Goal: Task Accomplishment & Management: Manage account settings

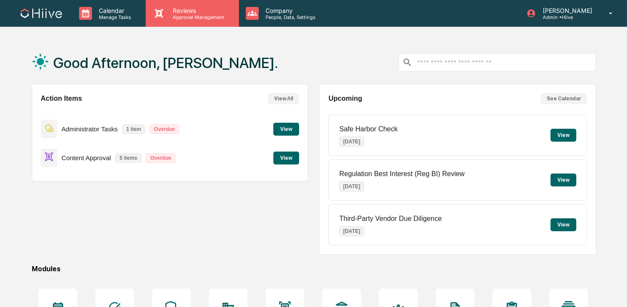
click at [178, 21] on div "Reviews Approval Management" at bounding box center [192, 13] width 93 height 27
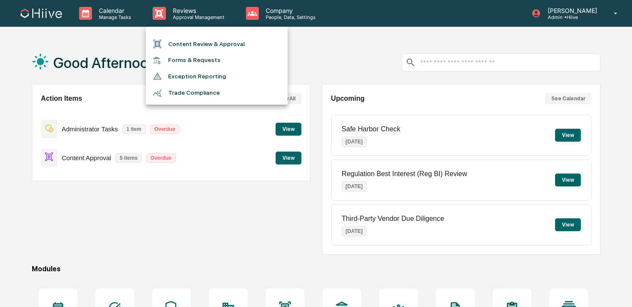
click at [177, 52] on li "Content Review & Approval" at bounding box center [217, 44] width 142 height 16
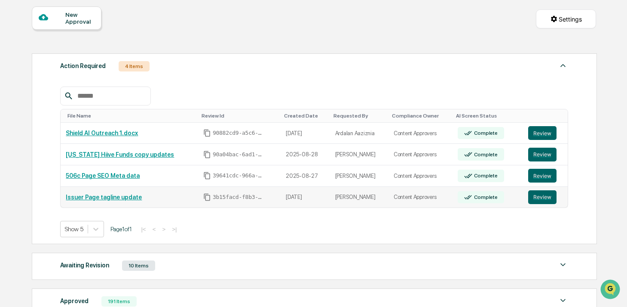
scroll to position [82, 0]
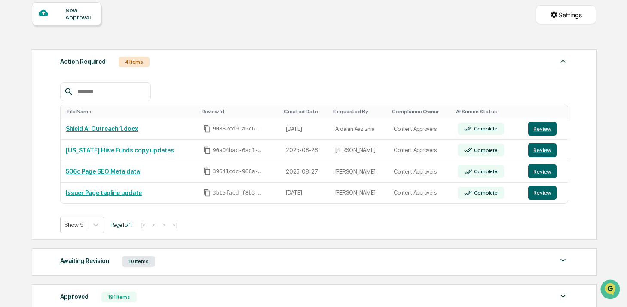
click at [303, 261] on div "Awaiting Revision 10 Items" at bounding box center [314, 261] width 508 height 12
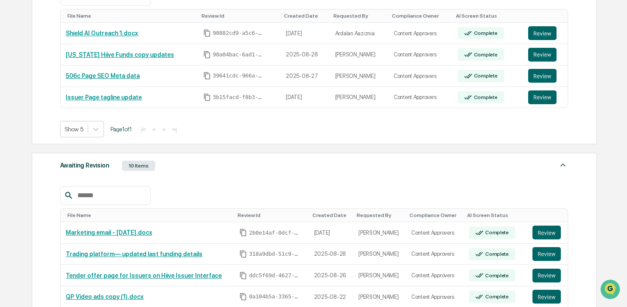
scroll to position [181, 0]
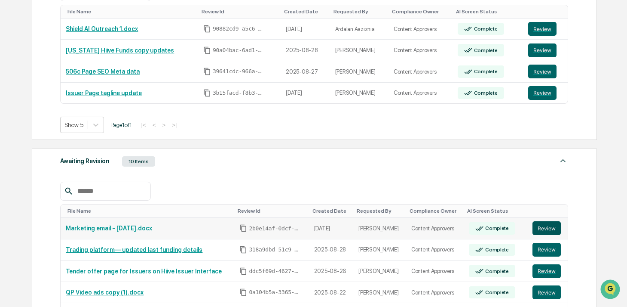
click at [543, 225] on button "Review" at bounding box center [547, 228] width 28 height 14
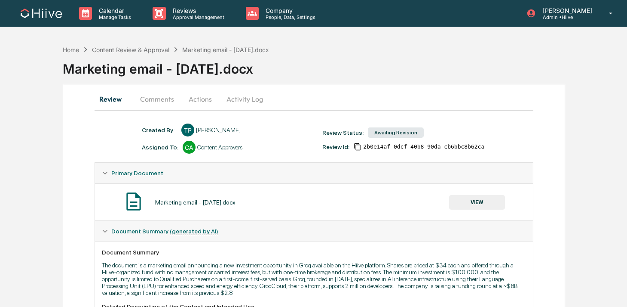
click at [461, 197] on button "VIEW" at bounding box center [477, 202] width 56 height 15
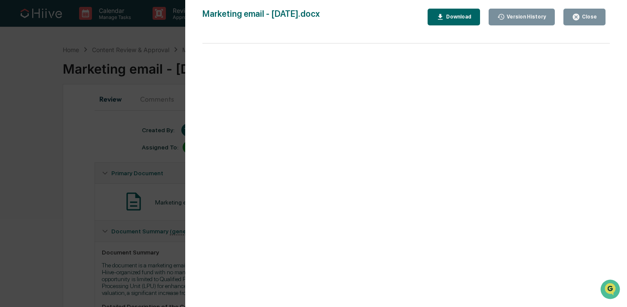
scroll to position [46, 0]
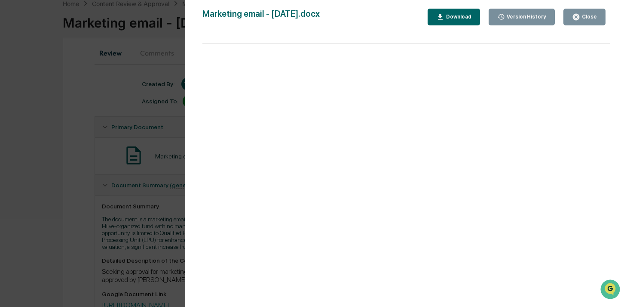
click at [584, 16] on div "Close" at bounding box center [589, 17] width 17 height 6
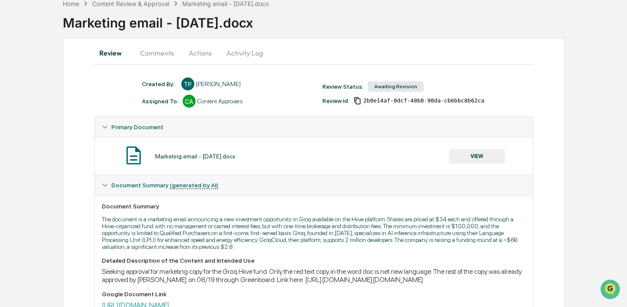
scroll to position [148, 0]
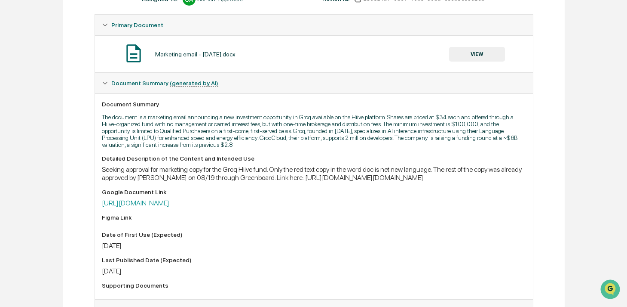
click at [169, 207] on link "https://docs.google.com/document/d/120mQymDrSlAmX_STwv9zQ7eqQbaEaQ3D/edit" at bounding box center [136, 203] width 68 height 8
click at [471, 57] on button "VIEW" at bounding box center [477, 54] width 56 height 15
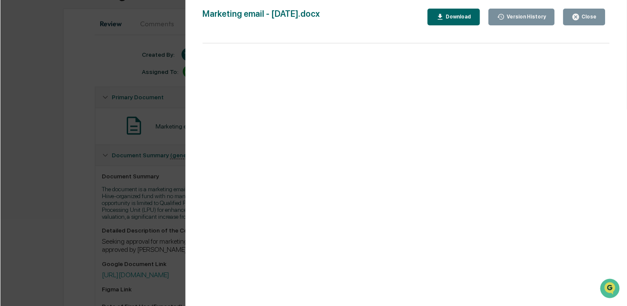
scroll to position [0, 0]
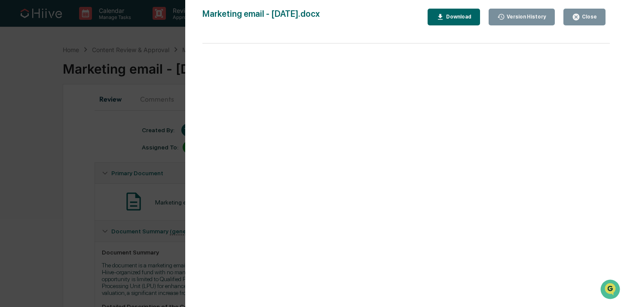
click at [128, 96] on div "Version History 08/29/2025, 06:58 PM Ted Pispidikis Marketing email - 08.29.202…" at bounding box center [313, 153] width 627 height 307
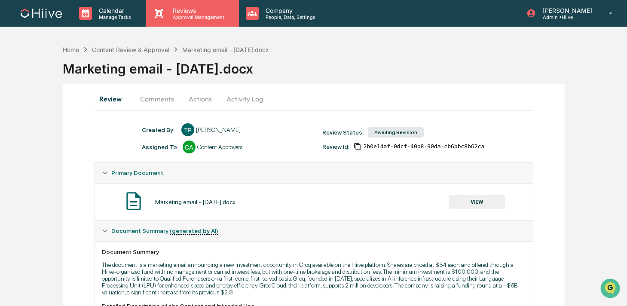
click at [181, 21] on div "Reviews Approval Management" at bounding box center [192, 13] width 93 height 27
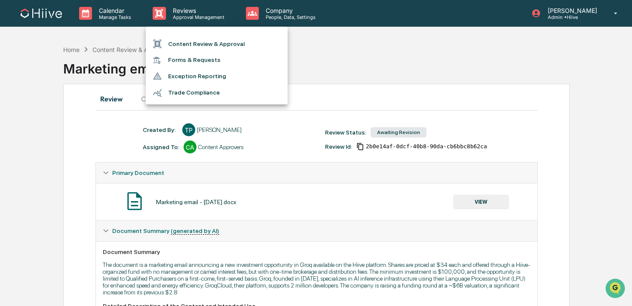
click at [180, 40] on li "Content Review & Approval" at bounding box center [217, 44] width 142 height 16
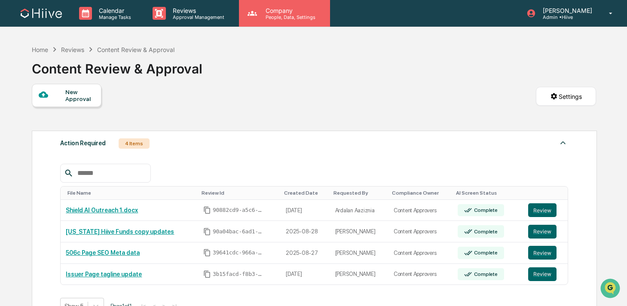
click at [246, 10] on icon at bounding box center [252, 13] width 13 height 13
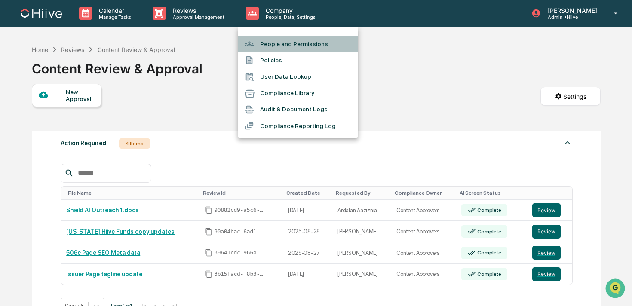
click at [276, 50] on li "People and Permissions" at bounding box center [298, 44] width 120 height 16
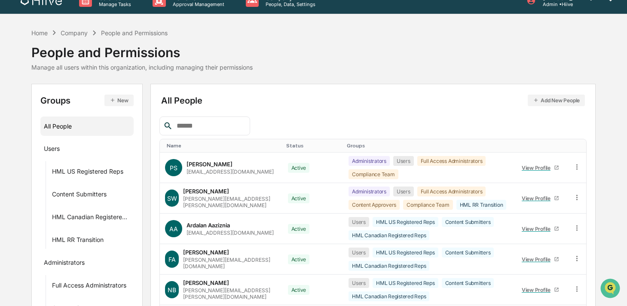
scroll to position [15, 0]
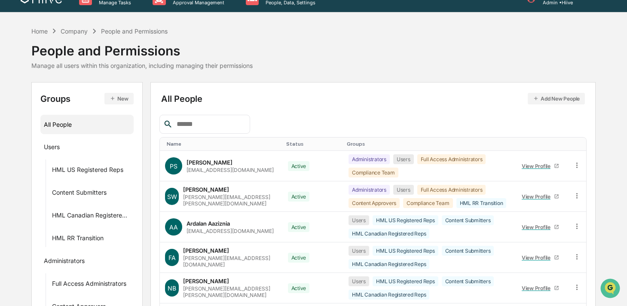
click at [539, 99] on button "Add New People" at bounding box center [556, 99] width 57 height 12
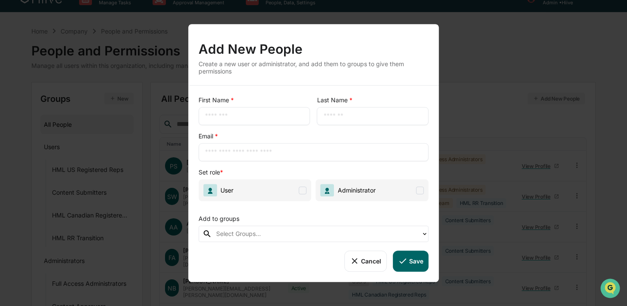
click at [282, 106] on div "First Name * ​" at bounding box center [255, 110] width 112 height 29
click at [273, 112] on input "text" at bounding box center [254, 116] width 99 height 9
type input "*****"
type input "*"
type input "****"
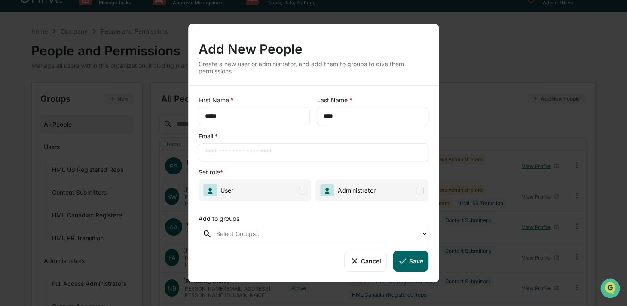
click at [231, 152] on input "text" at bounding box center [314, 152] width 218 height 9
click at [227, 134] on div "Email * ​" at bounding box center [314, 146] width 231 height 29
click at [217, 150] on input "text" at bounding box center [314, 152] width 218 height 9
paste input "**********"
type input "**********"
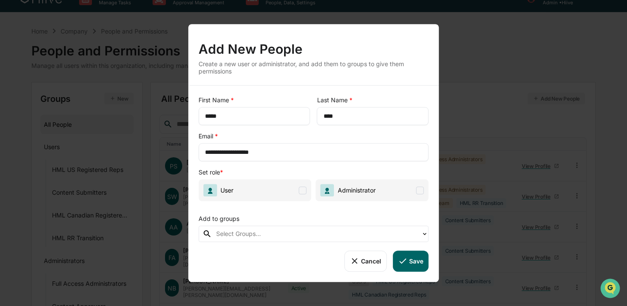
click at [329, 135] on div "**********" at bounding box center [314, 146] width 231 height 29
click at [260, 190] on span "User" at bounding box center [255, 190] width 113 height 22
click at [242, 235] on div at bounding box center [316, 234] width 201 height 10
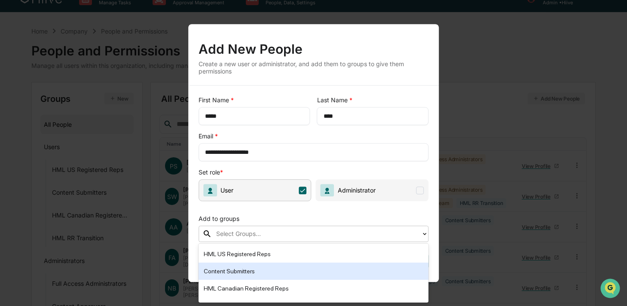
click at [258, 271] on div "Content Submitters" at bounding box center [314, 271] width 220 height 10
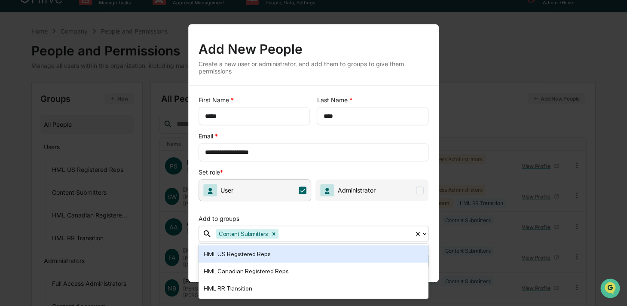
click at [350, 208] on div "Add to groups" at bounding box center [314, 217] width 231 height 18
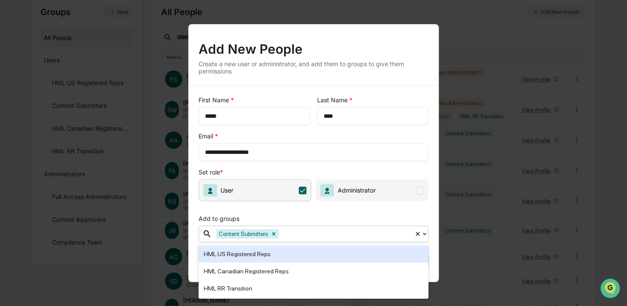
scroll to position [138, 0]
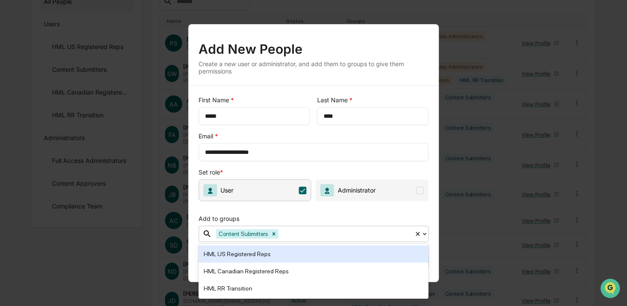
click at [374, 163] on div "**********" at bounding box center [313, 184] width 251 height 197
click at [364, 199] on span "Administrator" at bounding box center [372, 190] width 113 height 22
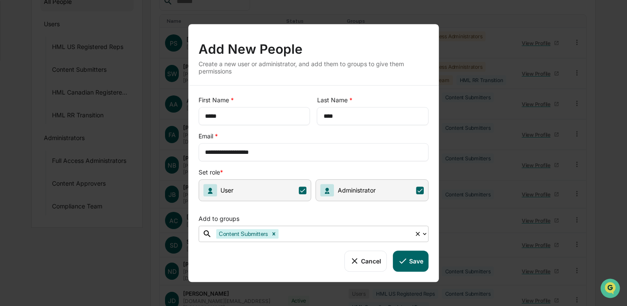
click at [349, 194] on span "Administrator" at bounding box center [355, 190] width 41 height 7
click at [410, 261] on button "Save" at bounding box center [411, 261] width 36 height 21
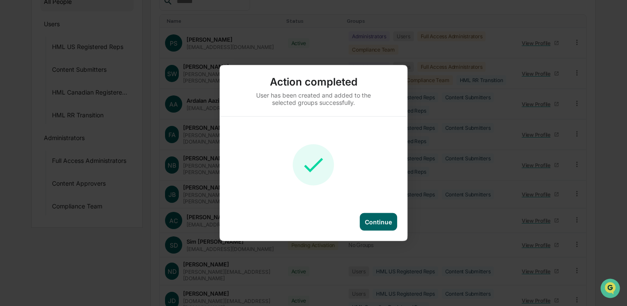
click at [384, 216] on div "Continue" at bounding box center [378, 222] width 37 height 18
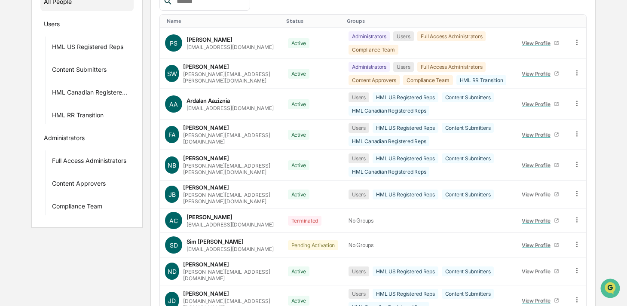
scroll to position [0, 0]
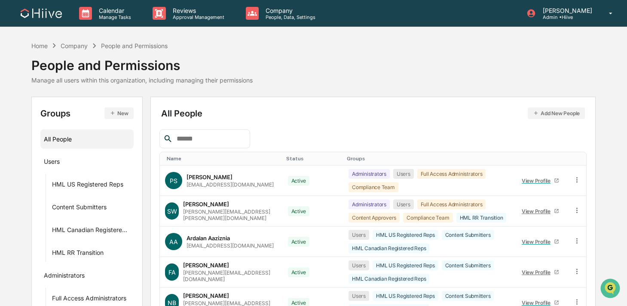
click at [236, 138] on input "text" at bounding box center [209, 138] width 73 height 11
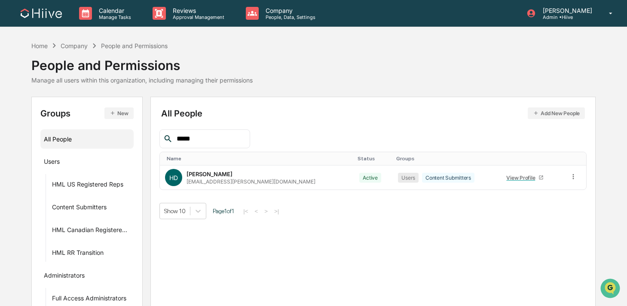
type input "*****"
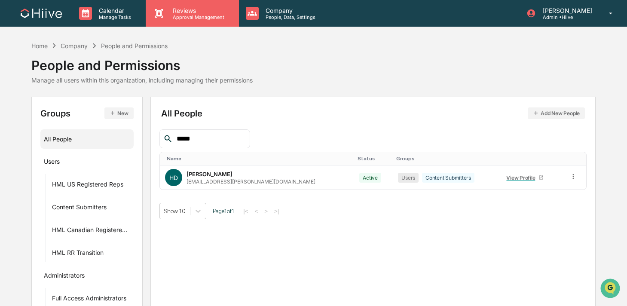
click at [194, 12] on p "Reviews" at bounding box center [197, 10] width 63 height 7
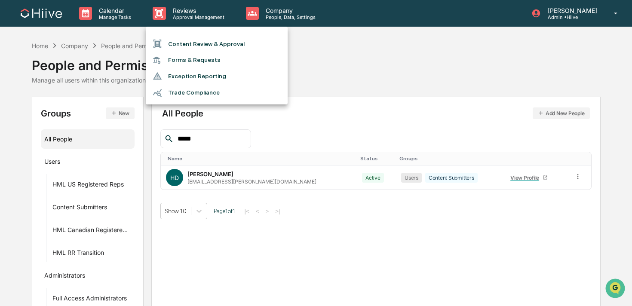
click at [196, 43] on li "Content Review & Approval" at bounding box center [217, 44] width 142 height 16
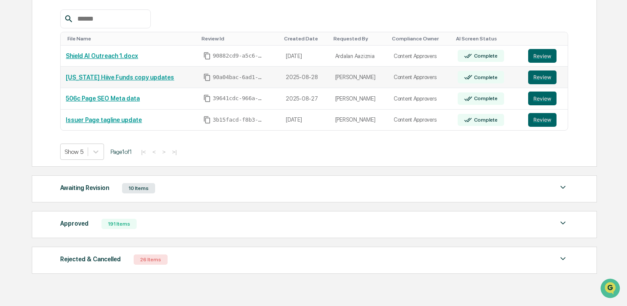
scroll to position [157, 0]
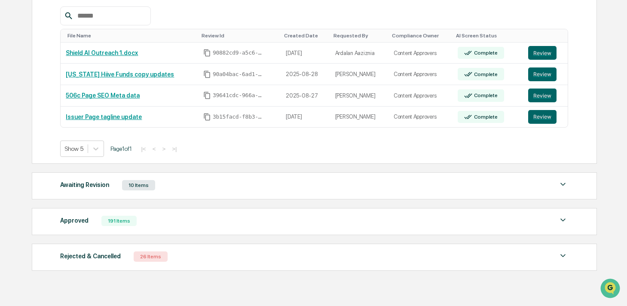
click at [251, 215] on div "Approved 191 Items" at bounding box center [314, 221] width 508 height 12
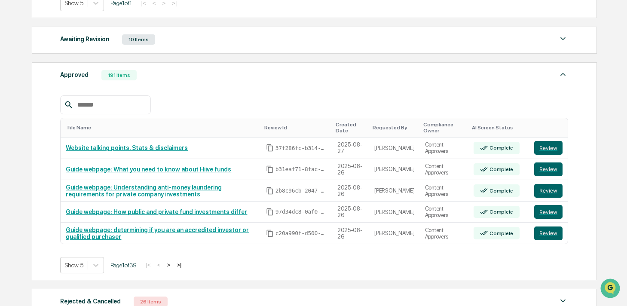
scroll to position [306, 0]
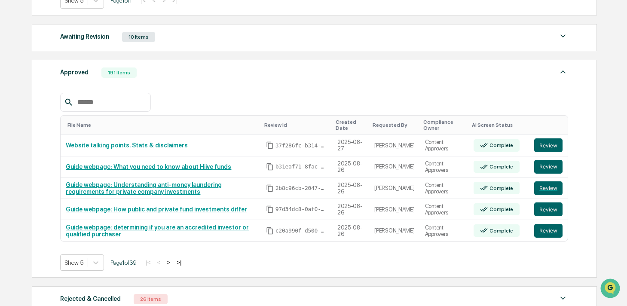
click at [245, 38] on div "Awaiting Revision 10 Items" at bounding box center [314, 37] width 508 height 12
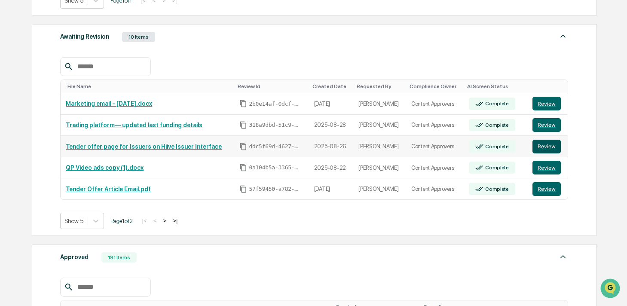
click at [545, 145] on button "Review" at bounding box center [547, 147] width 28 height 14
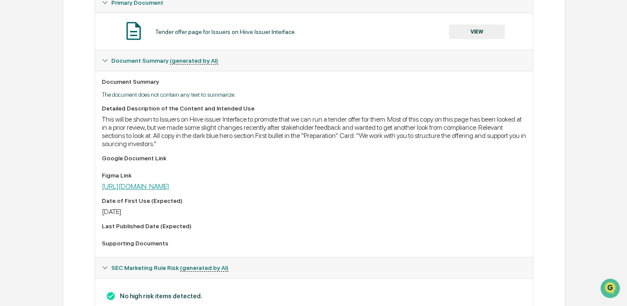
click at [169, 190] on link "[URL][DOMAIN_NAME]" at bounding box center [136, 186] width 68 height 8
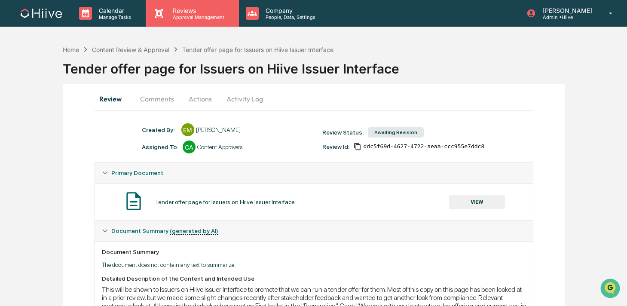
click at [195, 13] on p "Reviews" at bounding box center [197, 10] width 63 height 7
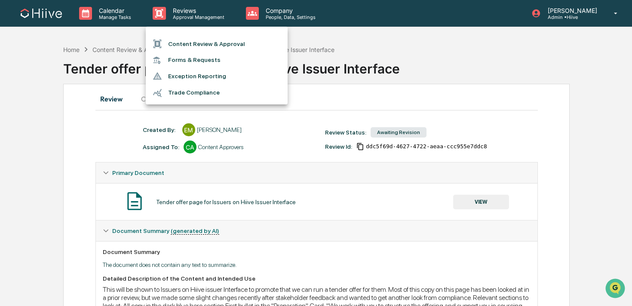
click at [191, 40] on li "Content Review & Approval" at bounding box center [217, 44] width 142 height 16
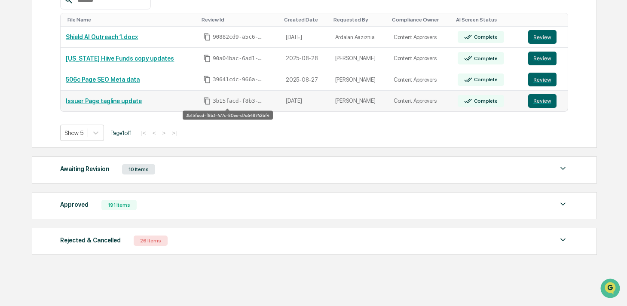
scroll to position [176, 0]
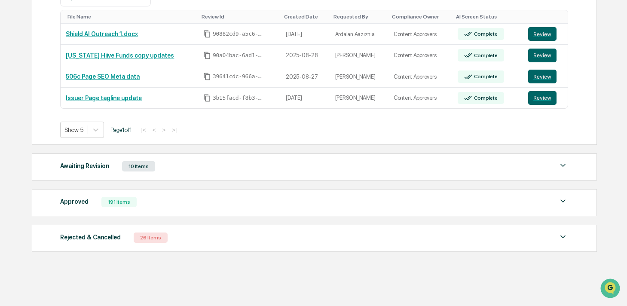
click at [166, 170] on div "Awaiting Revision 10 Items" at bounding box center [314, 166] width 508 height 12
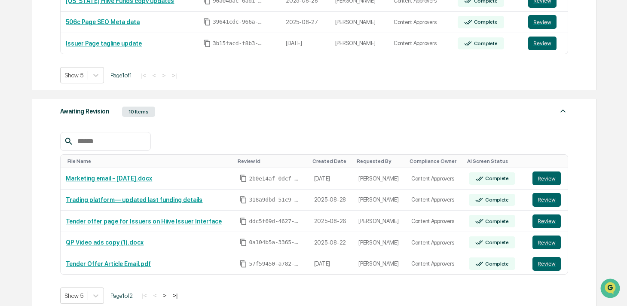
scroll to position [368, 0]
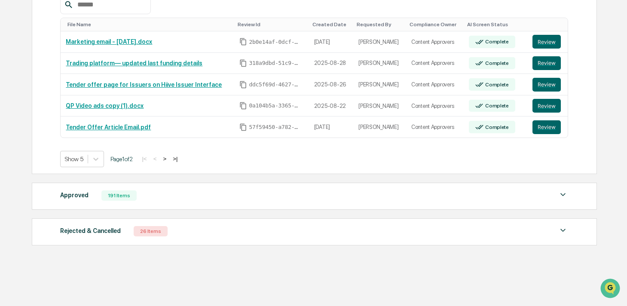
click at [156, 188] on div "Approved 191 Items File Name Review Id Created Date Requested By Compliance Own…" at bounding box center [315, 196] width 566 height 27
click at [130, 209] on div "Approved 191 Items File Name Review Id Created Date Requested By Compliance Own…" at bounding box center [315, 196] width 566 height 27
click at [123, 208] on div "Approved 191 Items File Name Review Id Created Date Requested By Compliance Own…" at bounding box center [315, 196] width 566 height 27
click at [102, 200] on div "191 Items" at bounding box center [118, 196] width 35 height 10
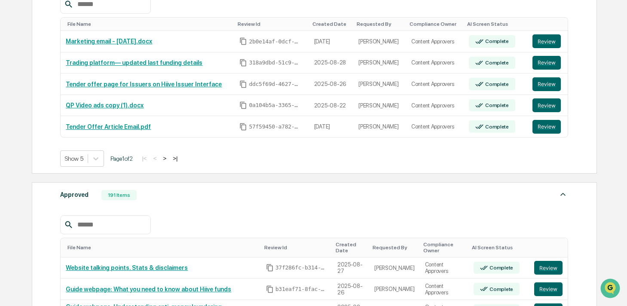
click at [92, 223] on input "text" at bounding box center [110, 224] width 73 height 11
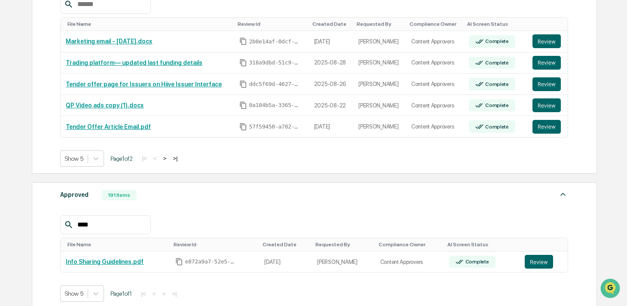
type input "****"
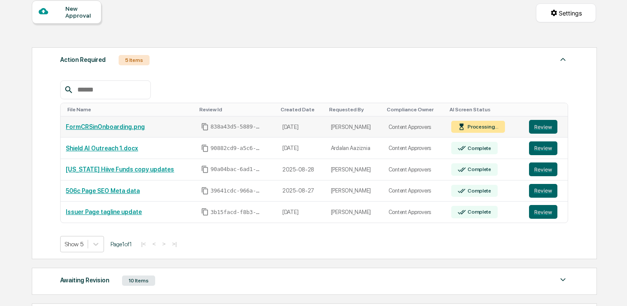
scroll to position [138, 0]
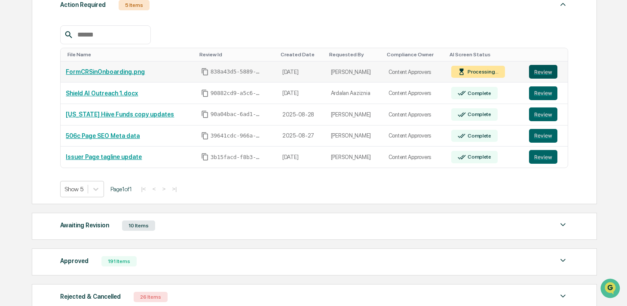
click at [536, 71] on button "Review" at bounding box center [543, 72] width 28 height 14
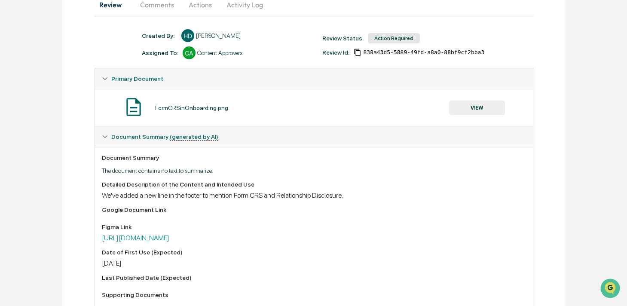
click at [469, 104] on button "VIEW" at bounding box center [477, 108] width 56 height 15
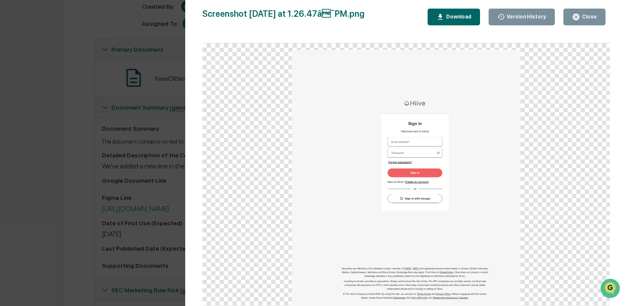
scroll to position [147, 0]
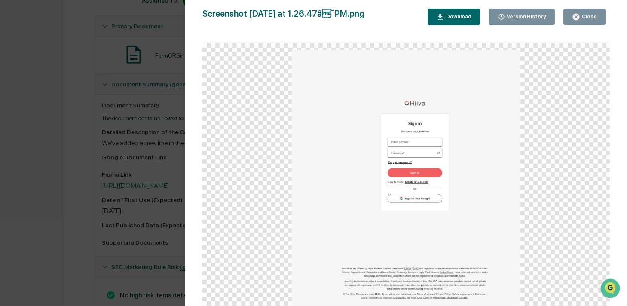
click at [435, 266] on img at bounding box center [406, 179] width 229 height 258
click at [572, 15] on button "Close" at bounding box center [585, 17] width 42 height 17
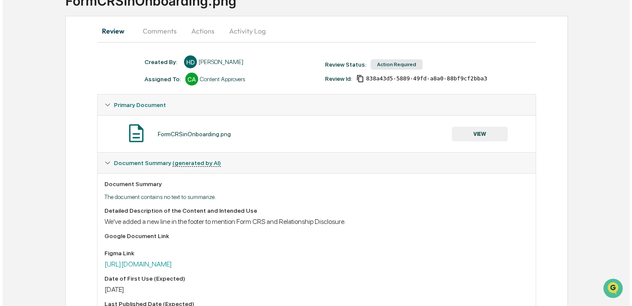
scroll to position [0, 0]
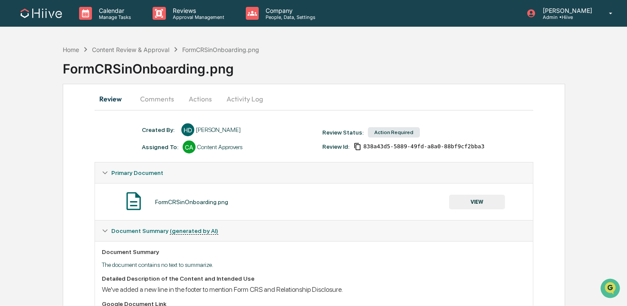
click at [165, 105] on button "Comments" at bounding box center [157, 99] width 48 height 21
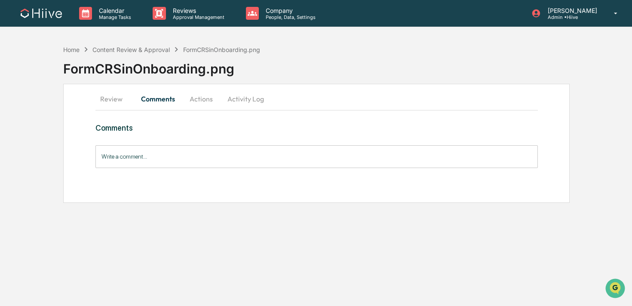
click at [162, 150] on input "Write a comment..." at bounding box center [316, 156] width 443 height 23
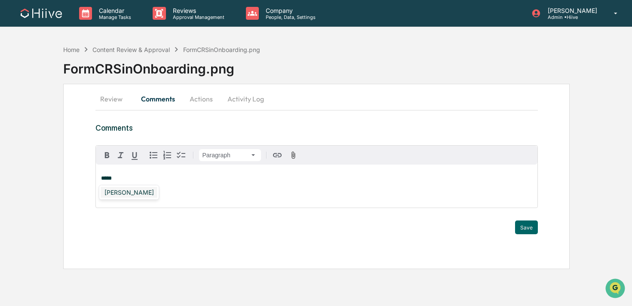
click at [134, 193] on div "Susan Woodard" at bounding box center [129, 192] width 56 height 11
click at [115, 104] on button "Review" at bounding box center [114, 99] width 39 height 21
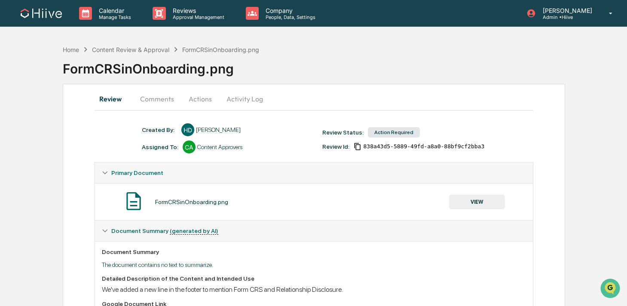
click at [195, 100] on button "Actions" at bounding box center [200, 99] width 39 height 21
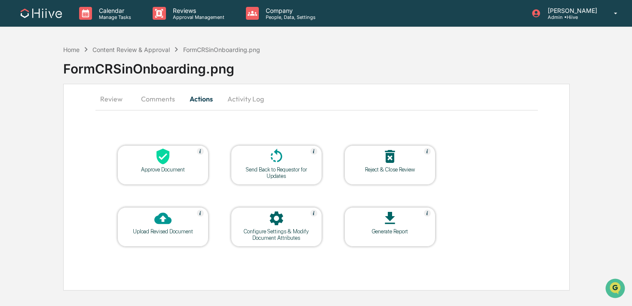
click at [249, 103] on button "Activity Log" at bounding box center [246, 99] width 50 height 21
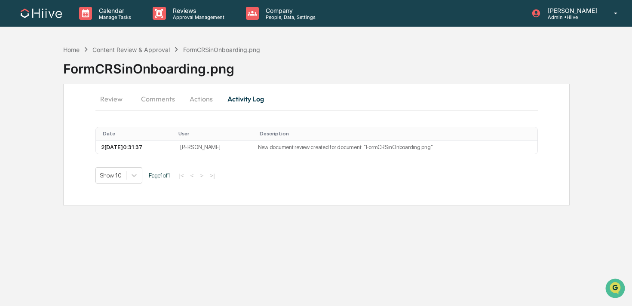
click at [212, 95] on button "Actions" at bounding box center [201, 99] width 39 height 21
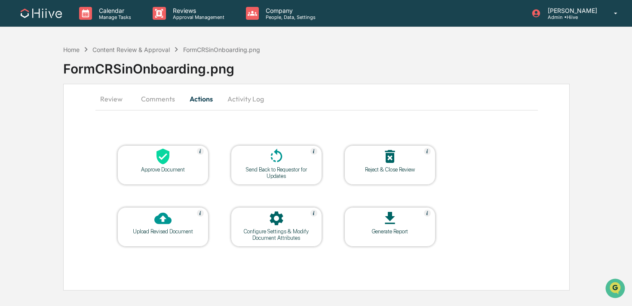
click at [264, 216] on div at bounding box center [277, 219] width 86 height 18
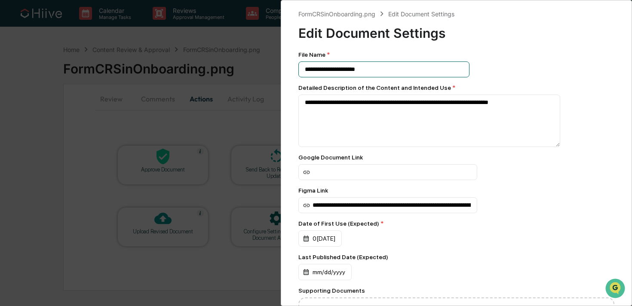
drag, startPoint x: 388, startPoint y: 68, endPoint x: 280, endPoint y: 74, distance: 108.1
click at [280, 74] on div "**********" at bounding box center [316, 153] width 632 height 306
drag, startPoint x: 389, startPoint y: 73, endPoint x: 288, endPoint y: 70, distance: 101.1
click at [288, 70] on div "**********" at bounding box center [456, 153] width 351 height 306
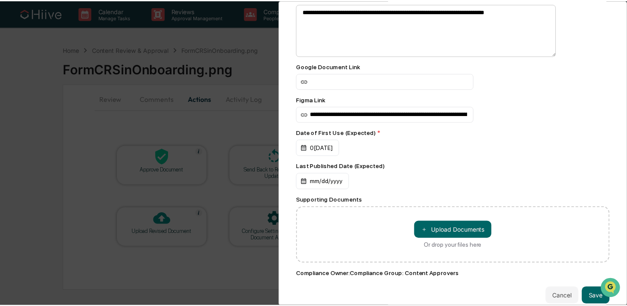
scroll to position [111, 0]
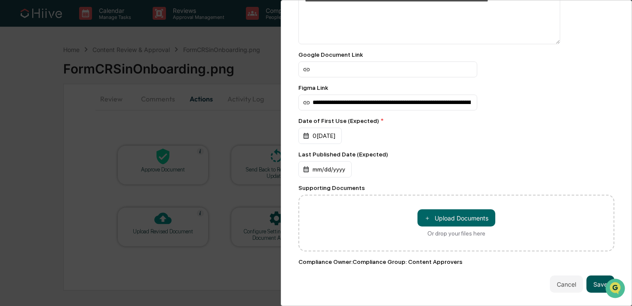
type input "**********"
click at [595, 276] on button "Save" at bounding box center [601, 284] width 28 height 17
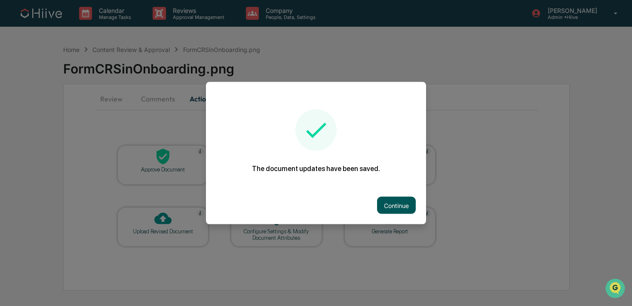
click at [400, 201] on button "Continue" at bounding box center [396, 205] width 39 height 17
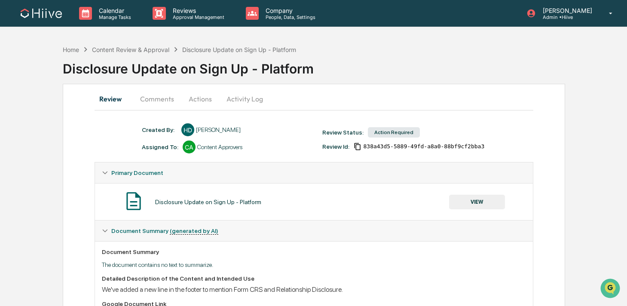
click at [163, 98] on button "Comments" at bounding box center [157, 99] width 48 height 21
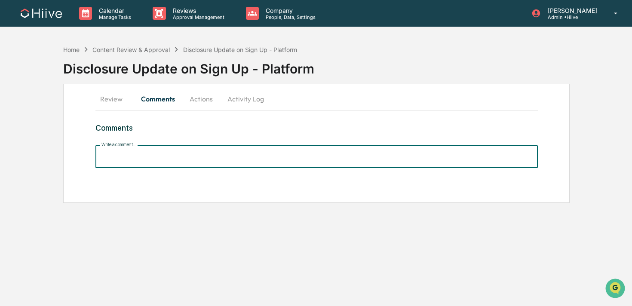
click at [151, 157] on input "Write a comment..." at bounding box center [316, 156] width 443 height 23
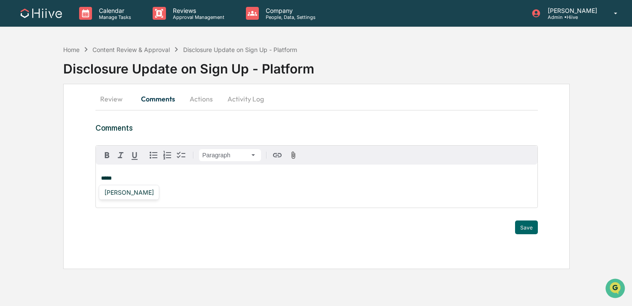
click at [119, 198] on div "[PERSON_NAME]" at bounding box center [129, 192] width 61 height 15
click at [116, 191] on div "[PERSON_NAME]" at bounding box center [129, 192] width 56 height 11
click at [532, 228] on button "Save" at bounding box center [526, 228] width 23 height 14
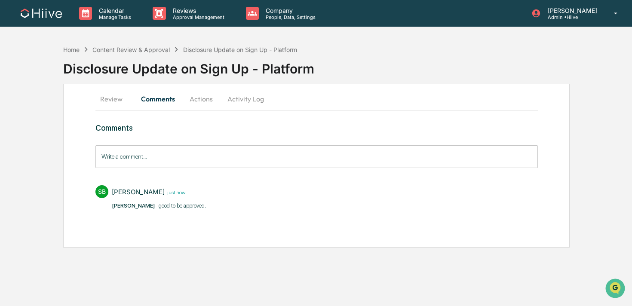
click at [203, 28] on div "Calendar Manage Tasks Reviews Approval Management Company People, Data, Setting…" at bounding box center [316, 153] width 632 height 306
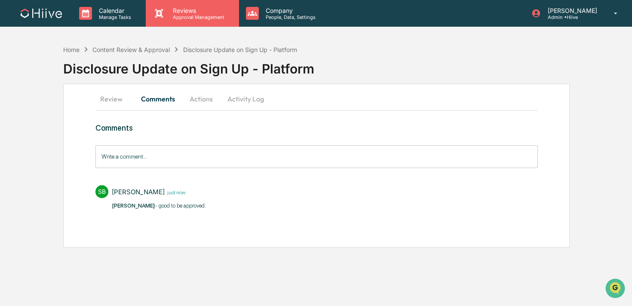
click at [196, 16] on p "Approval Management" at bounding box center [197, 17] width 63 height 6
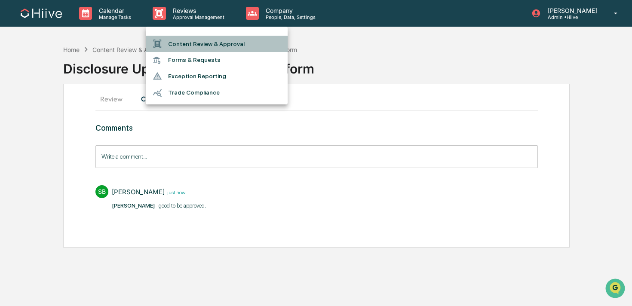
click at [194, 49] on li "Content Review & Approval" at bounding box center [217, 44] width 142 height 16
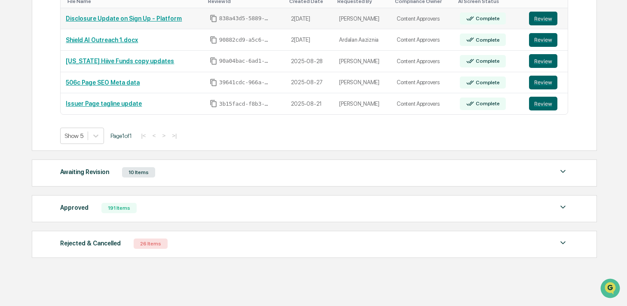
scroll to position [195, 0]
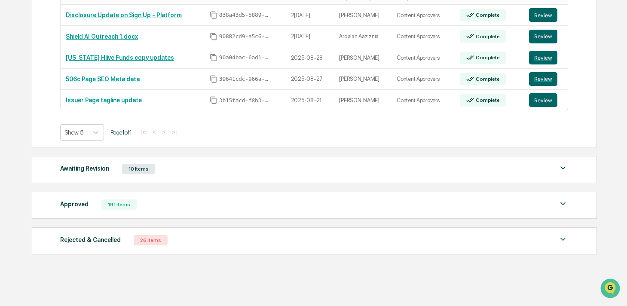
click at [175, 169] on div "Awaiting Revision 10 Items" at bounding box center [314, 169] width 508 height 12
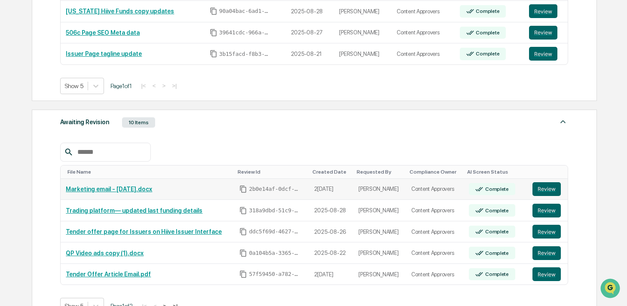
scroll to position [310, 0]
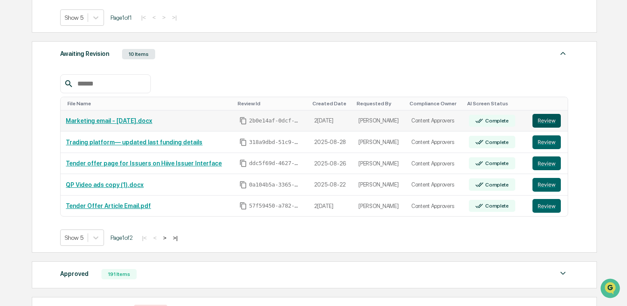
click at [546, 124] on button "Review" at bounding box center [547, 121] width 28 height 14
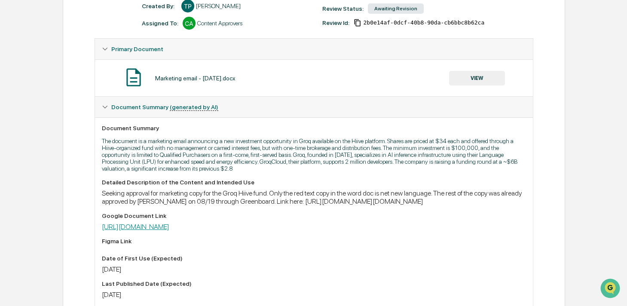
click at [169, 231] on link "[URL][DOMAIN_NAME]" at bounding box center [136, 227] width 68 height 8
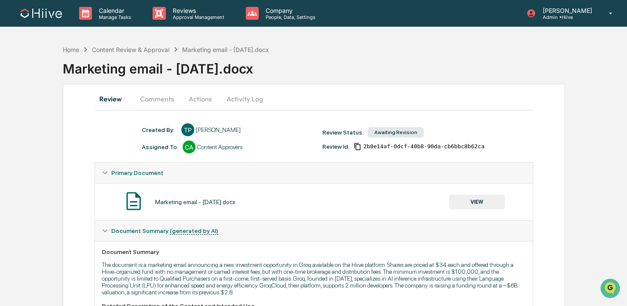
click at [156, 104] on button "Comments" at bounding box center [157, 99] width 48 height 21
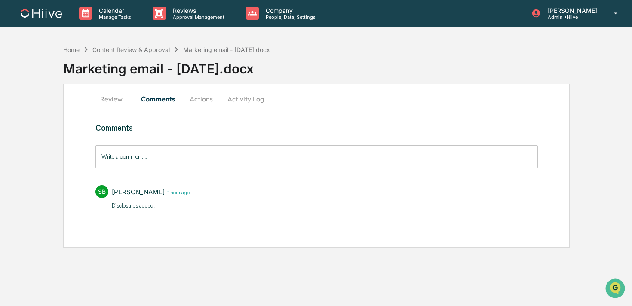
click at [199, 104] on button "Actions" at bounding box center [201, 99] width 39 height 21
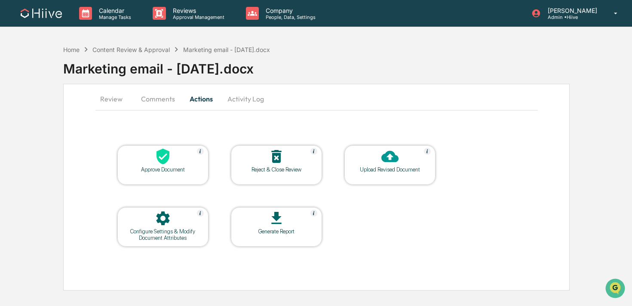
click at [114, 103] on button "Review" at bounding box center [114, 99] width 39 height 21
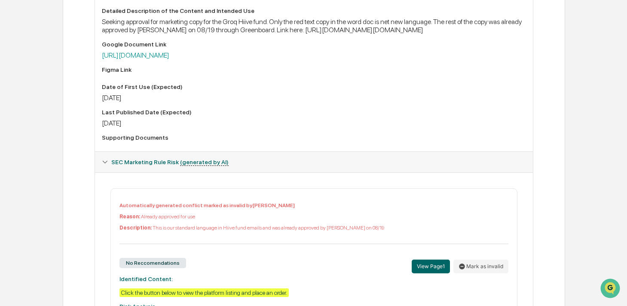
scroll to position [295, 0]
drag, startPoint x: 137, startPoint y: 237, endPoint x: 207, endPoint y: 259, distance: 73.9
click at [207, 245] on div "Automatically generated conflict marked as invalid by [PERSON_NAME] Reason: Alr…" at bounding box center [314, 224] width 389 height 42
click at [200, 245] on div "Automatically generated conflict marked as invalid by [PERSON_NAME] Reason: Alr…" at bounding box center [314, 224] width 389 height 42
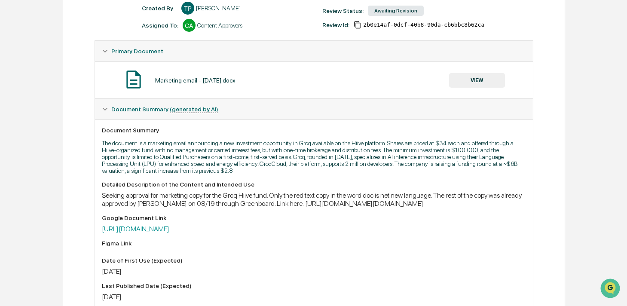
scroll to position [0, 0]
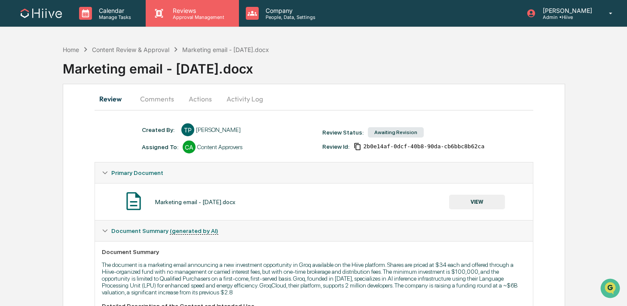
click at [172, 18] on p "Approval Management" at bounding box center [197, 17] width 63 height 6
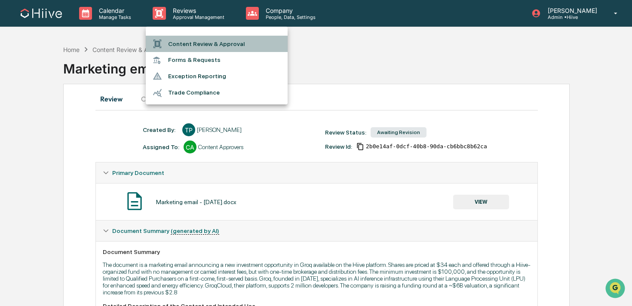
click at [180, 40] on li "Content Review & Approval" at bounding box center [217, 44] width 142 height 16
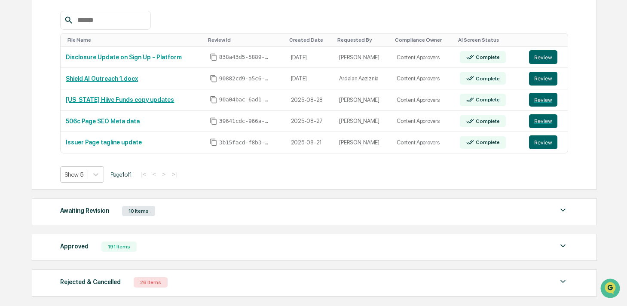
scroll to position [205, 0]
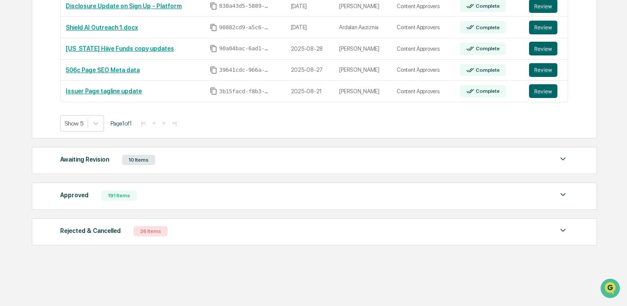
click at [173, 150] on div "Awaiting Revision 10 Items File Name Review Id Created Date Requested By Compli…" at bounding box center [315, 160] width 566 height 27
click at [152, 161] on div "10 Items" at bounding box center [138, 160] width 33 height 10
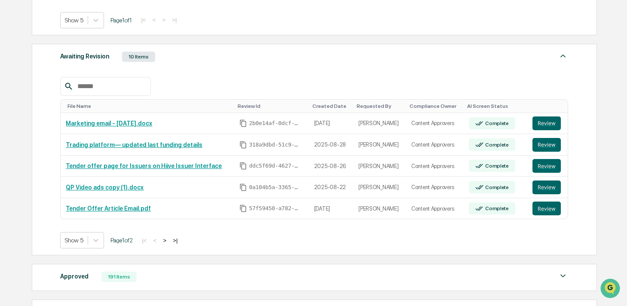
scroll to position [308, 0]
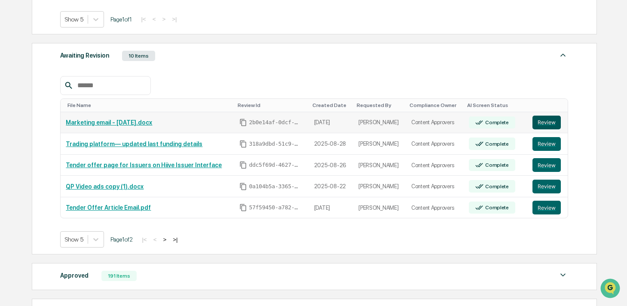
click at [549, 123] on button "Review" at bounding box center [547, 123] width 28 height 14
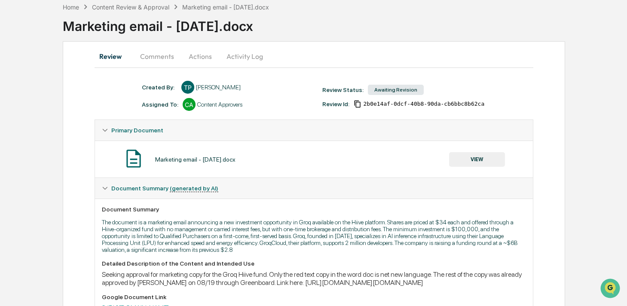
scroll to position [42, 0]
click at [242, 55] on button "Activity Log" at bounding box center [245, 57] width 50 height 21
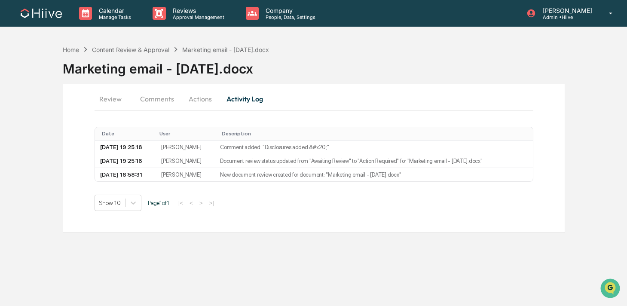
scroll to position [0, 0]
click at [203, 94] on button "Actions" at bounding box center [201, 99] width 39 height 21
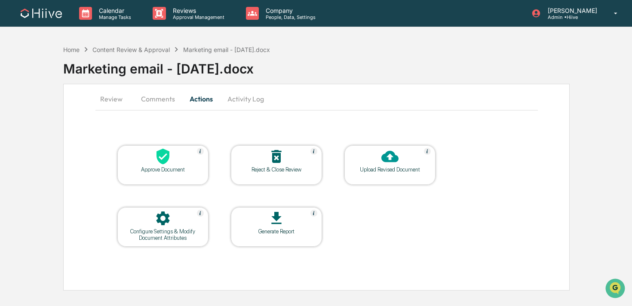
click at [387, 165] on icon at bounding box center [389, 156] width 17 height 17
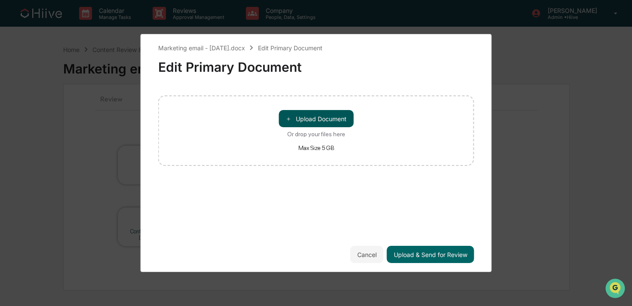
click at [295, 120] on button "＋ Upload Document" at bounding box center [316, 118] width 75 height 17
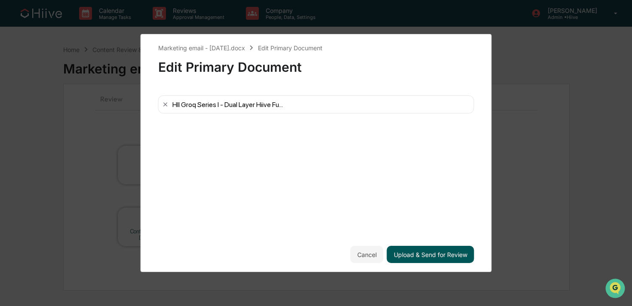
click at [420, 258] on button "Upload & Send for Review" at bounding box center [430, 254] width 87 height 17
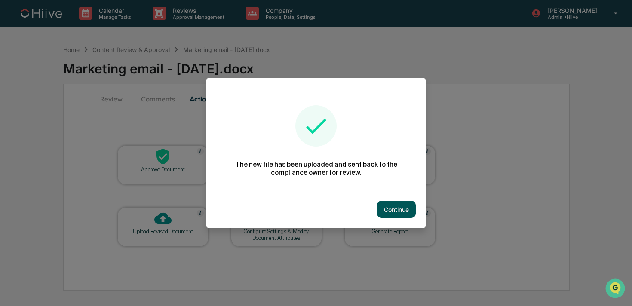
click at [403, 207] on button "Continue" at bounding box center [396, 209] width 39 height 17
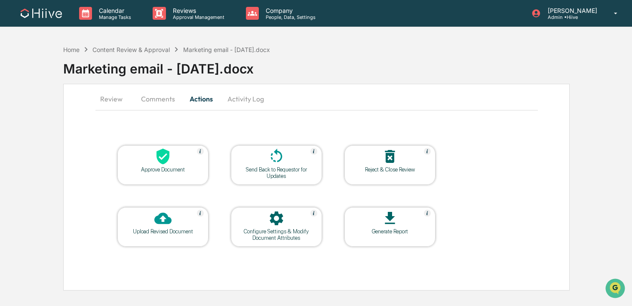
click at [152, 98] on button "Comments" at bounding box center [158, 99] width 48 height 21
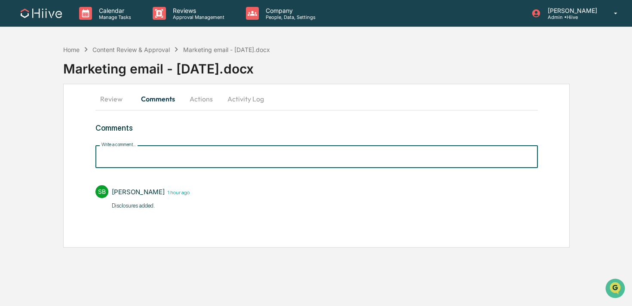
click at [137, 158] on input "Write a comment..." at bounding box center [316, 156] width 443 height 23
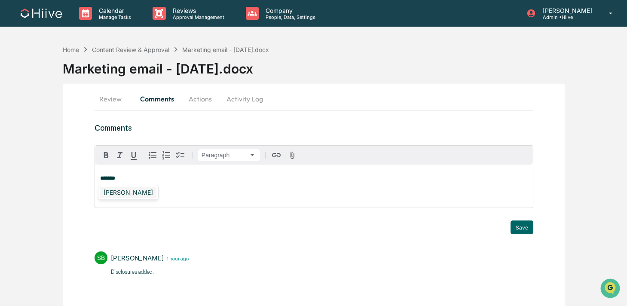
click at [130, 194] on div "Susan Woodard" at bounding box center [128, 192] width 56 height 11
click at [521, 229] on button "Save" at bounding box center [522, 228] width 23 height 14
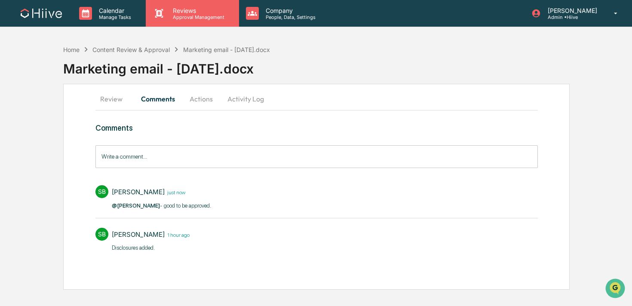
click at [181, 26] on div "Reviews Approval Management" at bounding box center [192, 13] width 93 height 27
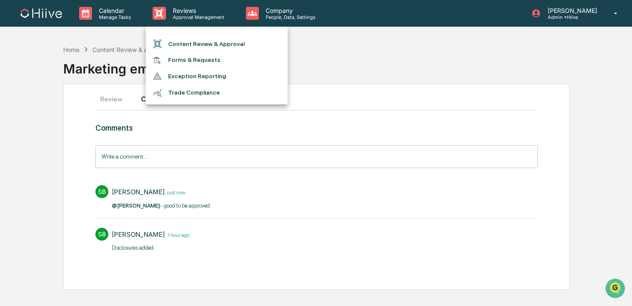
click at [178, 47] on li "Content Review & Approval" at bounding box center [217, 44] width 142 height 16
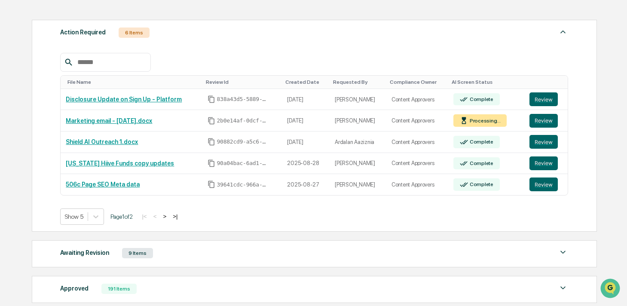
scroll to position [116, 0]
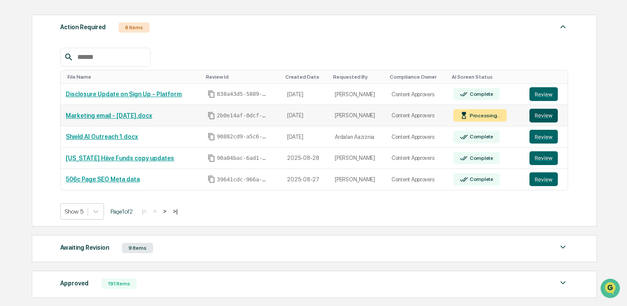
click at [536, 109] on button "Review" at bounding box center [544, 116] width 28 height 14
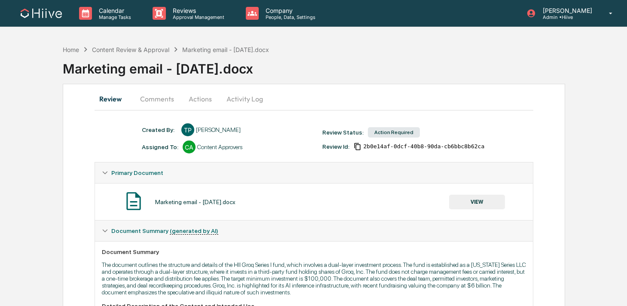
click at [245, 98] on button "Activity Log" at bounding box center [245, 99] width 50 height 21
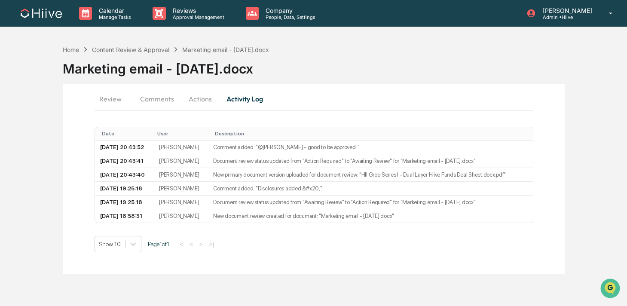
click at [189, 98] on button "Actions" at bounding box center [200, 99] width 39 height 21
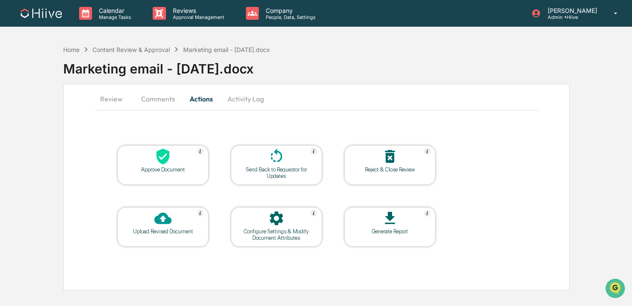
click at [286, 233] on div "Configure Settings & Modify Document Attributes" at bounding box center [276, 234] width 77 height 13
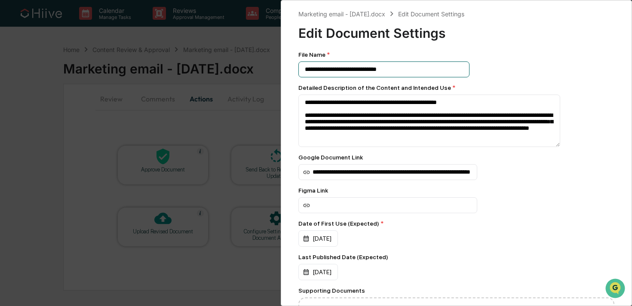
click at [347, 76] on input "**********" at bounding box center [383, 70] width 171 height 16
click at [305, 68] on input "**********" at bounding box center [383, 70] width 171 height 16
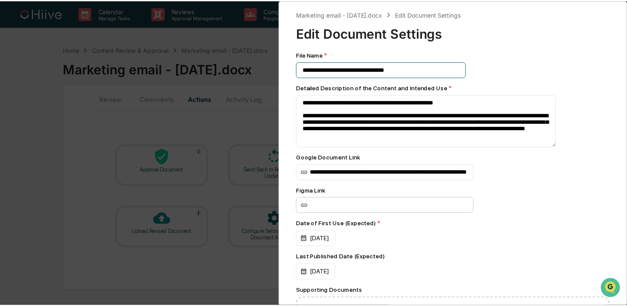
scroll to position [111, 0]
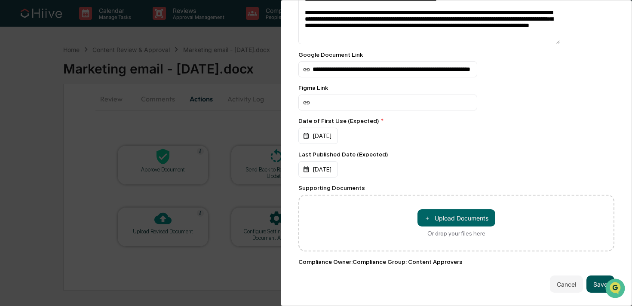
type input "**********"
click at [590, 277] on button "Save" at bounding box center [601, 284] width 28 height 17
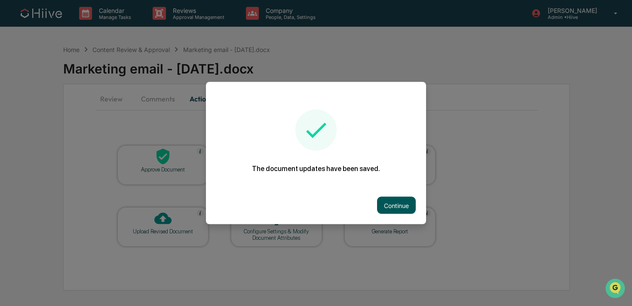
click at [386, 207] on button "Continue" at bounding box center [396, 205] width 39 height 17
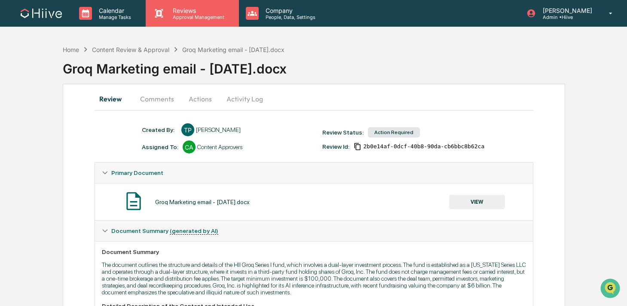
click at [165, 12] on icon at bounding box center [159, 13] width 13 height 13
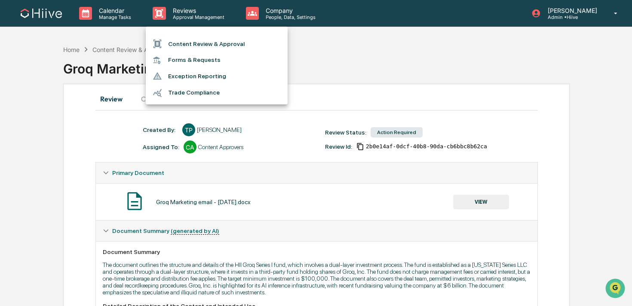
click at [178, 42] on li "Content Review & Approval" at bounding box center [217, 44] width 142 height 16
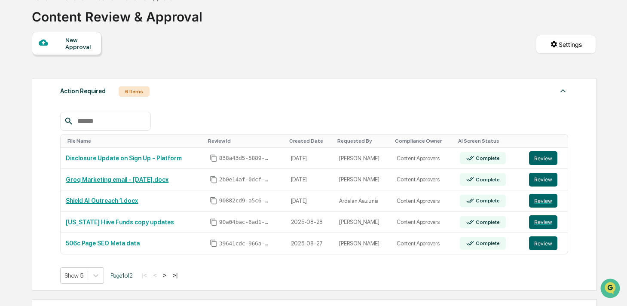
scroll to position [53, 0]
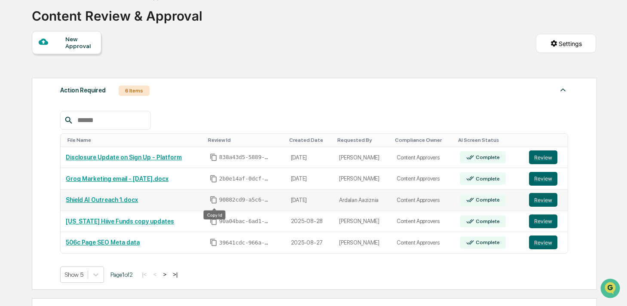
click at [216, 199] on icon "Copy Id" at bounding box center [213, 200] width 6 height 7
click at [215, 176] on icon "Copy Id" at bounding box center [214, 179] width 8 height 8
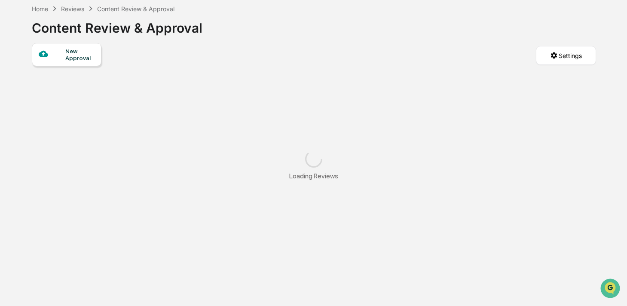
scroll to position [41, 0]
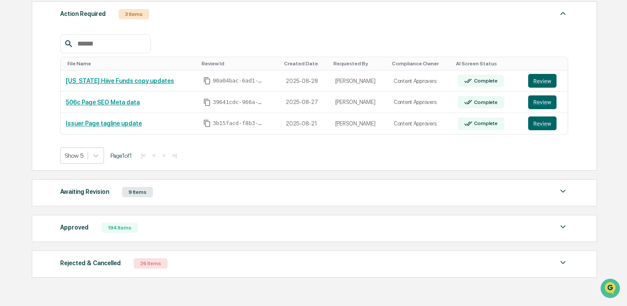
scroll to position [140, 0]
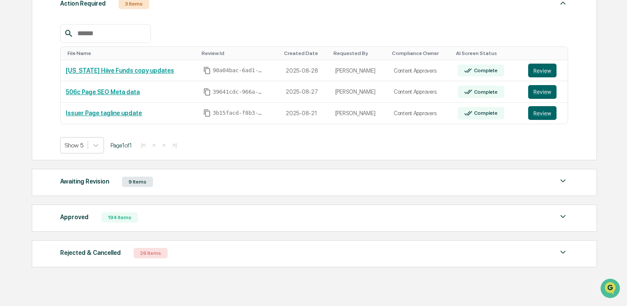
click at [154, 221] on div "Approved 194 Items" at bounding box center [314, 218] width 508 height 12
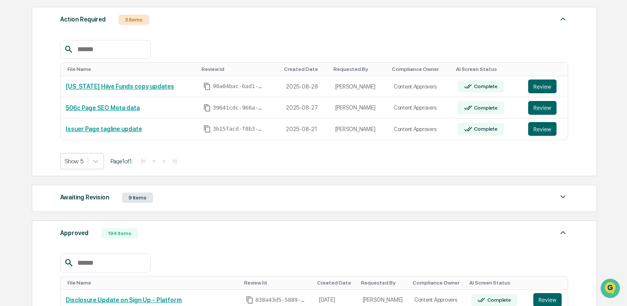
scroll to position [110, 0]
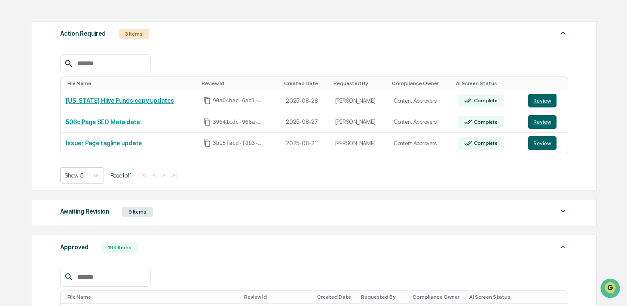
click at [164, 251] on div "Approved 194 Items" at bounding box center [314, 248] width 508 height 12
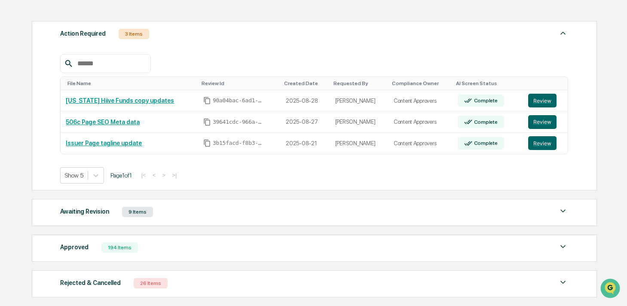
click at [169, 212] on div "Awaiting Revision 9 Items" at bounding box center [314, 212] width 508 height 12
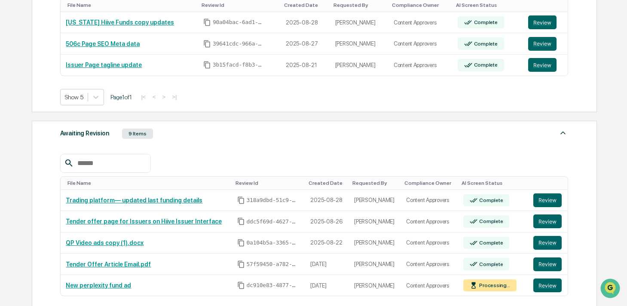
scroll to position [160, 0]
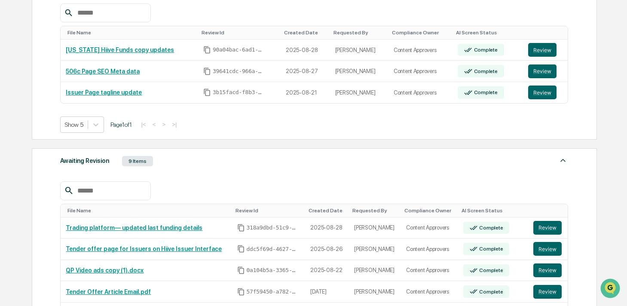
click at [195, 157] on div "Awaiting Revision 9 Items" at bounding box center [314, 161] width 508 height 12
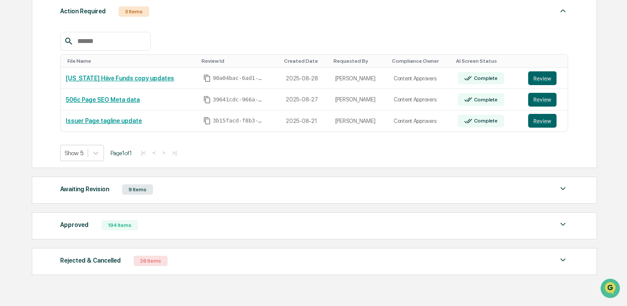
scroll to position [91, 0]
